Goal: Task Accomplishment & Management: Complete application form

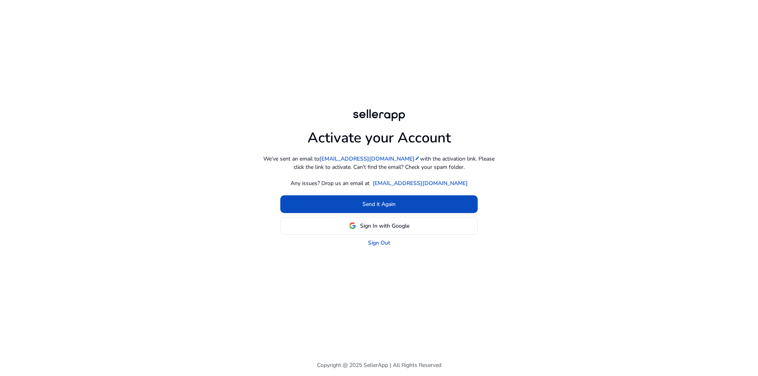
click at [406, 60] on div "Activate your Account We've sent an email to [EMAIL_ADDRESS][DOMAIN_NAME] edit …" at bounding box center [379, 177] width 454 height 355
click at [380, 244] on link "Sign Out" at bounding box center [379, 243] width 22 height 8
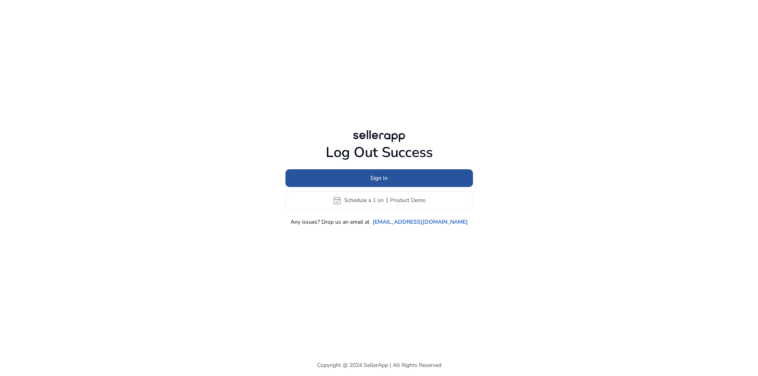
click at [401, 174] on span at bounding box center [380, 178] width 188 height 19
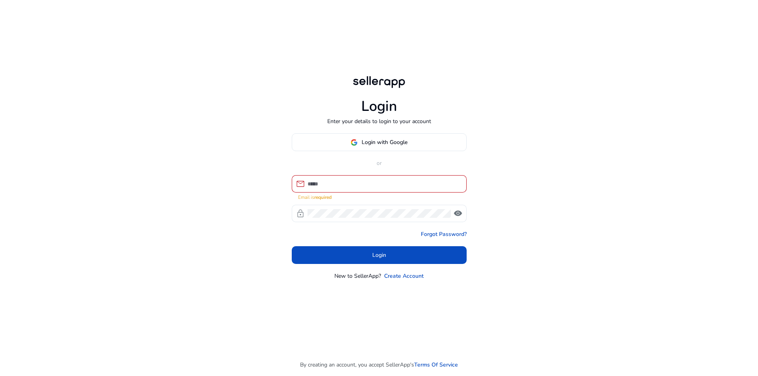
click at [324, 193] on div at bounding box center [384, 183] width 153 height 17
click at [331, 185] on input at bounding box center [384, 184] width 153 height 9
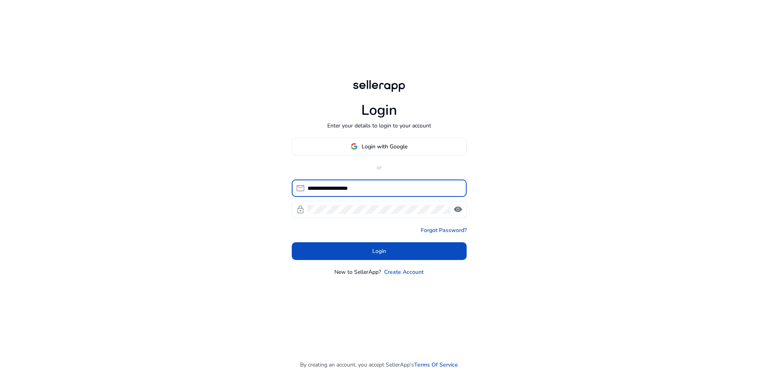
type input "**********"
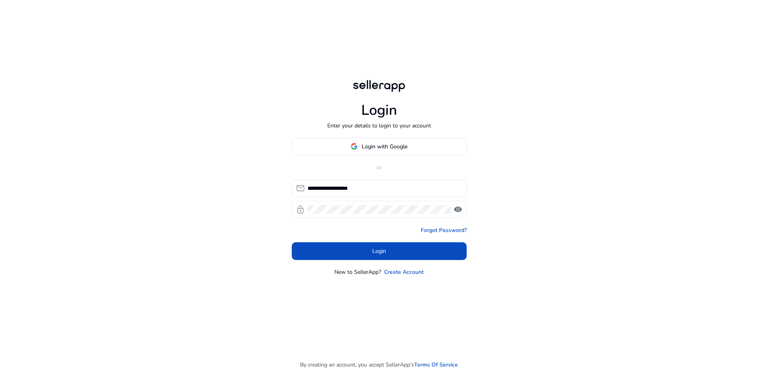
click at [365, 204] on div at bounding box center [379, 209] width 143 height 17
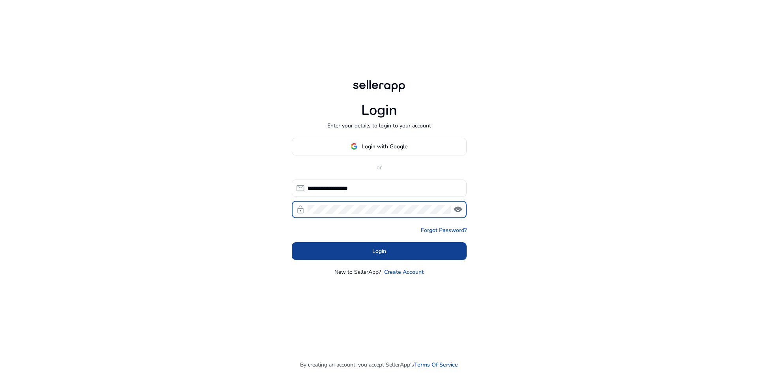
click at [383, 255] on span "Login" at bounding box center [379, 251] width 14 height 8
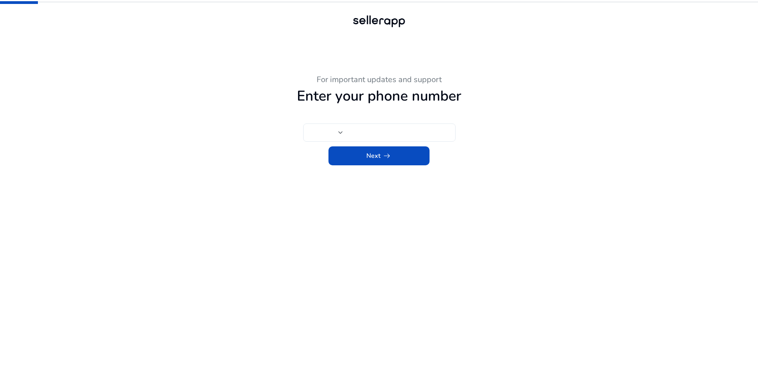
type input "***"
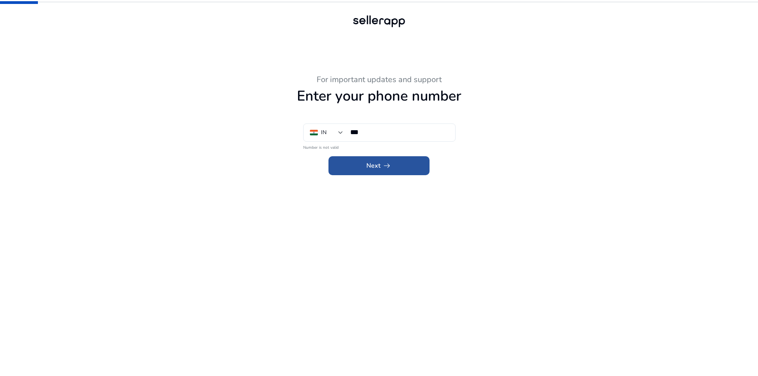
click at [385, 167] on span "arrow_right_alt" at bounding box center [386, 165] width 9 height 9
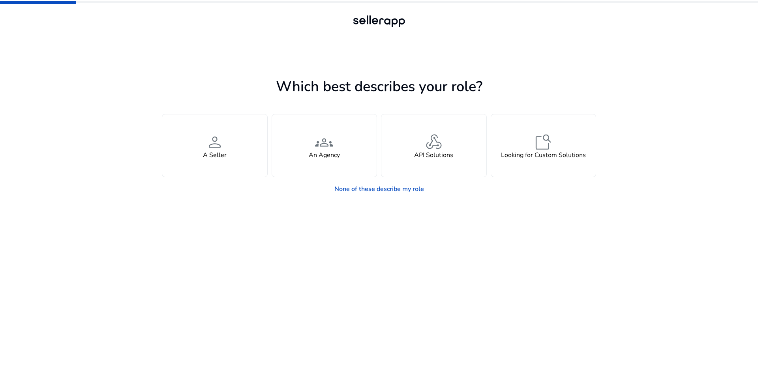
drag, startPoint x: 414, startPoint y: 191, endPoint x: 391, endPoint y: 214, distance: 32.4
click at [391, 214] on app-seller-type "Which best describes your role? You manage your own brand or store and are look…" at bounding box center [379, 225] width 434 height 301
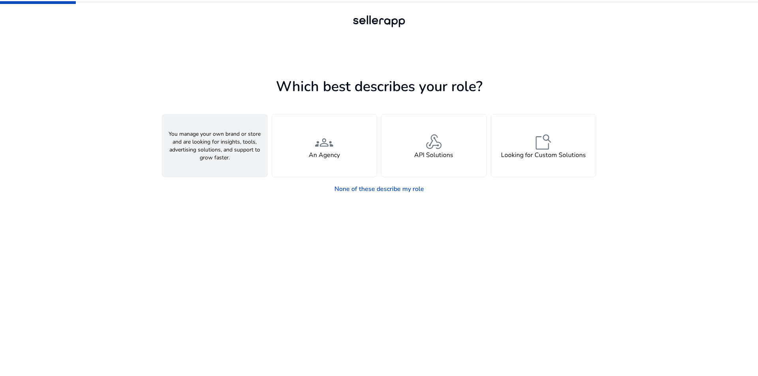
click at [221, 145] on span "person" at bounding box center [214, 142] width 19 height 19
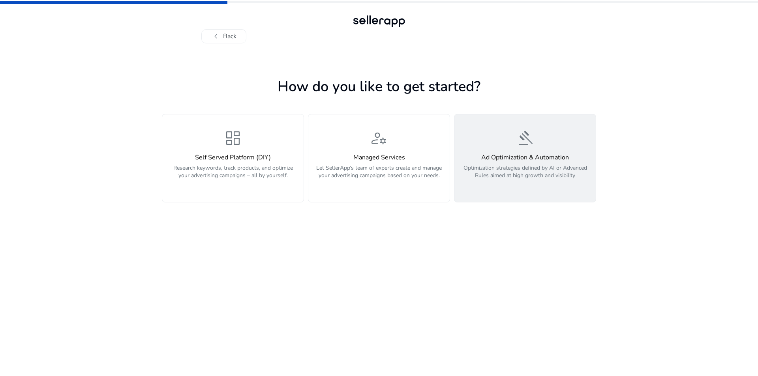
click at [505, 152] on div "gavel Ad Optimization & Automation Optimization strategies defined by AI or Adv…" at bounding box center [525, 158] width 132 height 59
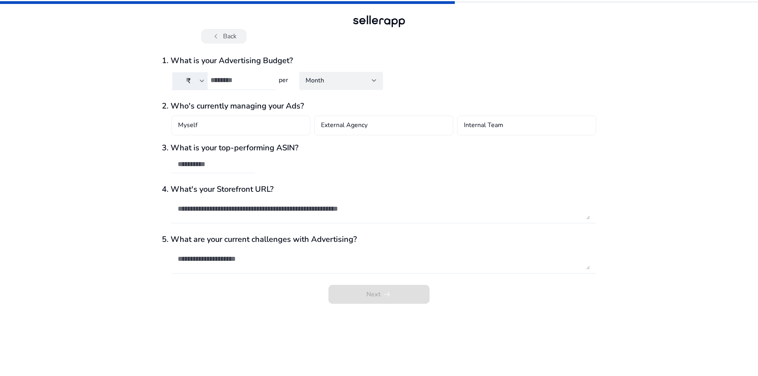
click at [224, 32] on button "chevron_left Back" at bounding box center [223, 36] width 45 height 14
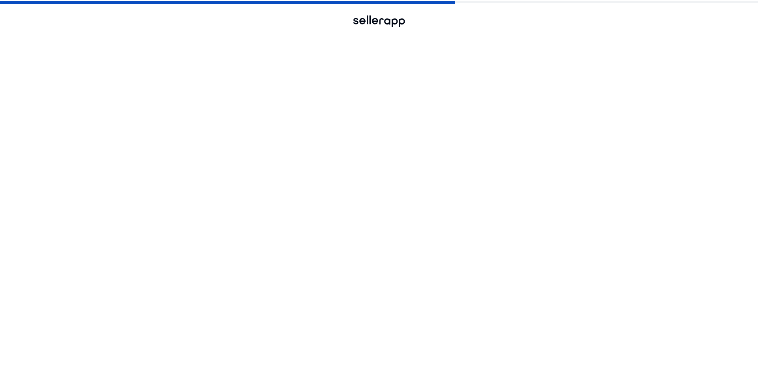
click at [224, 32] on button "chevron_left Back" at bounding box center [223, 36] width 45 height 14
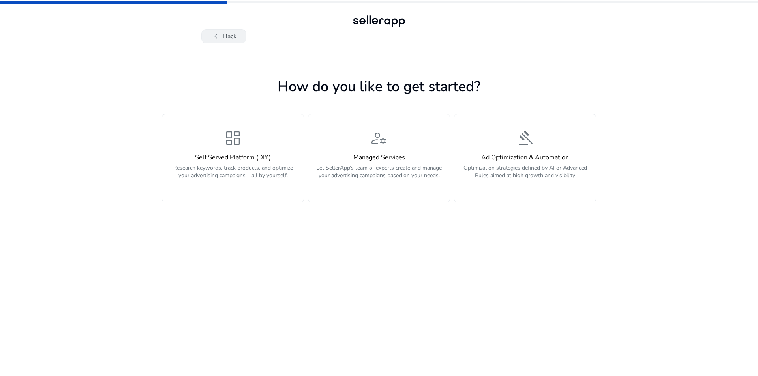
click at [226, 38] on button "chevron_left Back" at bounding box center [223, 36] width 45 height 14
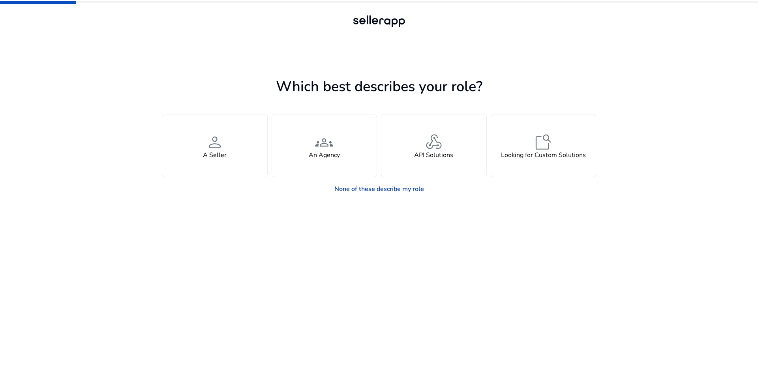
click at [379, 192] on link "None of these describe my role" at bounding box center [379, 189] width 102 height 16
